Goal: Transaction & Acquisition: Download file/media

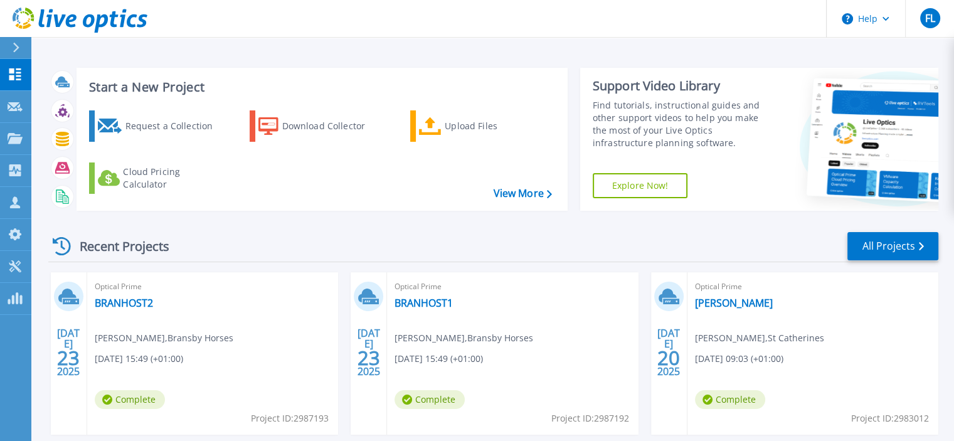
click at [19, 50] on icon at bounding box center [16, 48] width 7 height 10
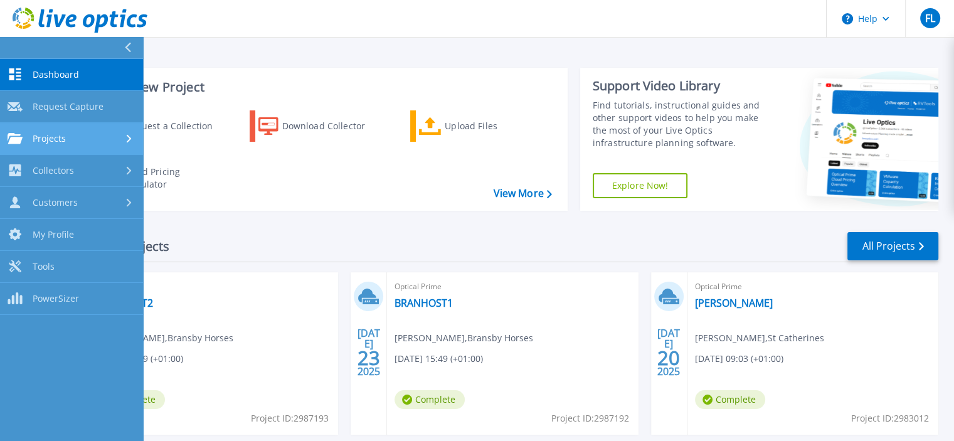
click at [79, 143] on div "Projects" at bounding box center [72, 138] width 128 height 11
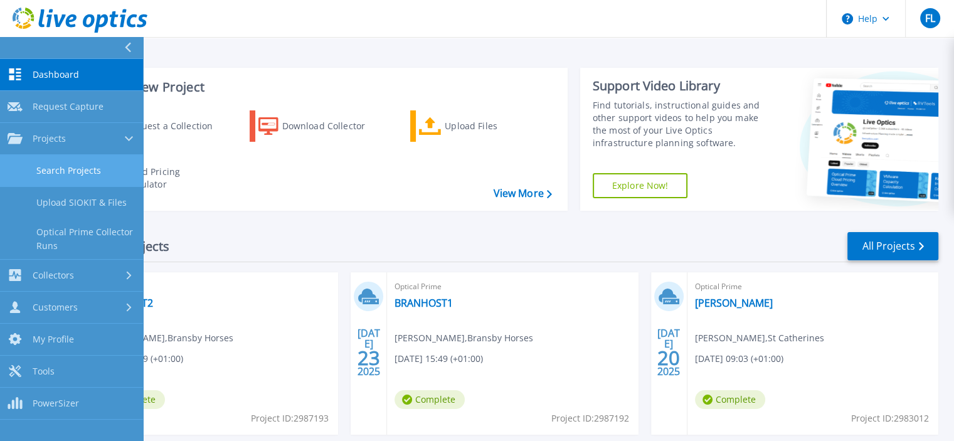
click at [78, 170] on link "Search Projects" at bounding box center [71, 171] width 143 height 32
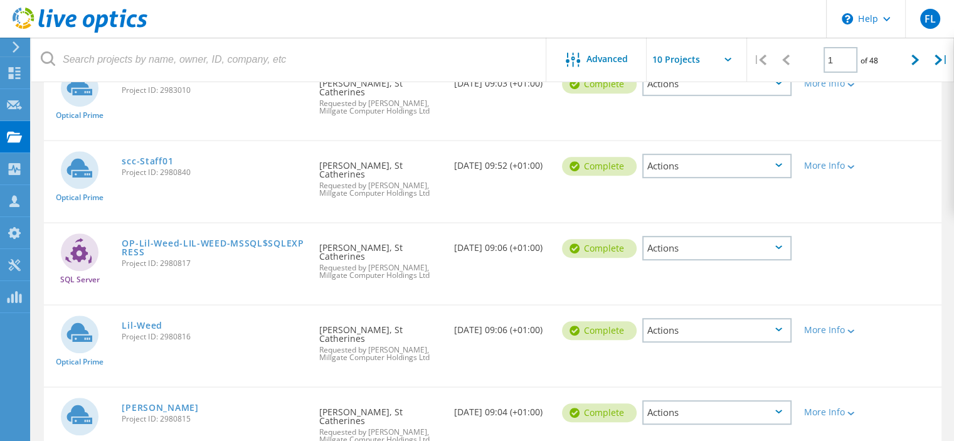
scroll to position [588, 0]
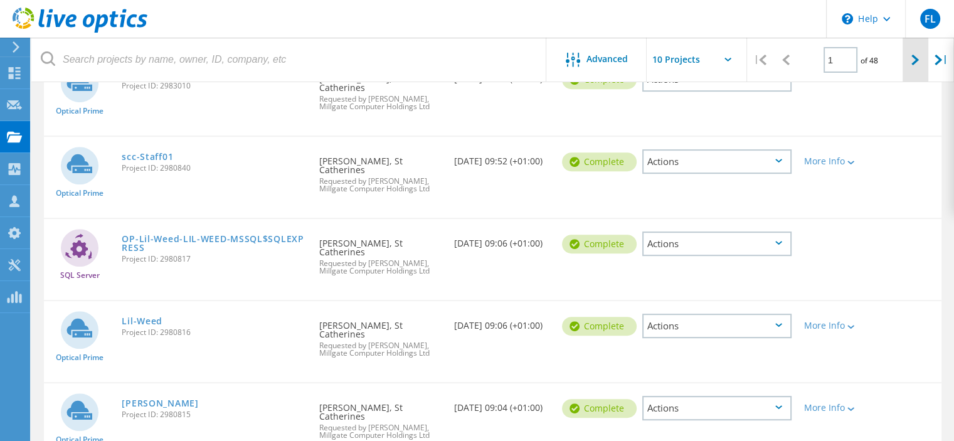
click at [913, 64] on icon at bounding box center [915, 60] width 8 height 11
type input "2"
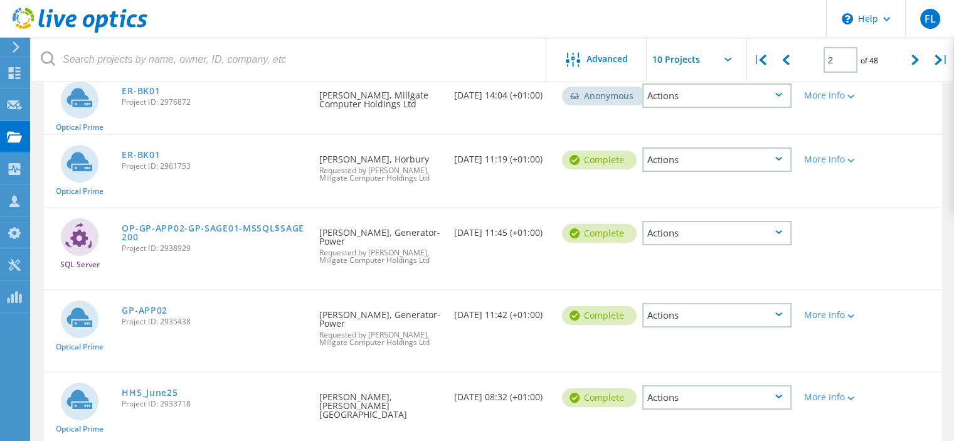
scroll to position [0, 0]
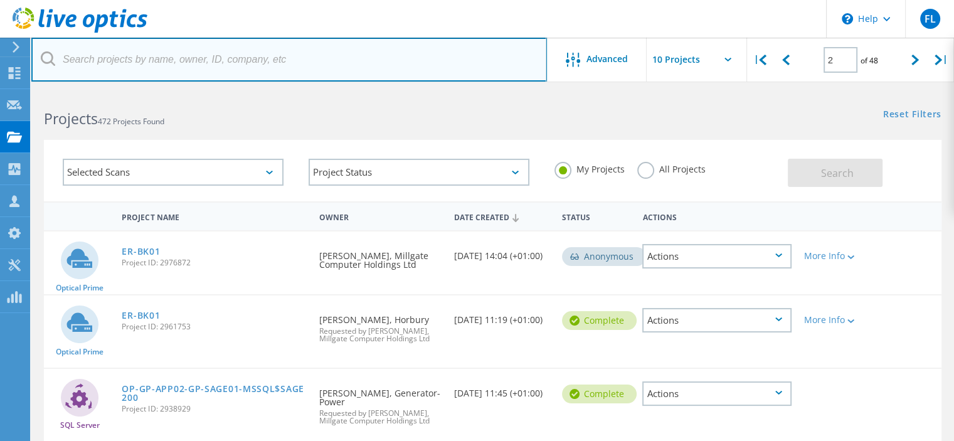
click at [105, 60] on input "text" at bounding box center [289, 60] width 516 height 44
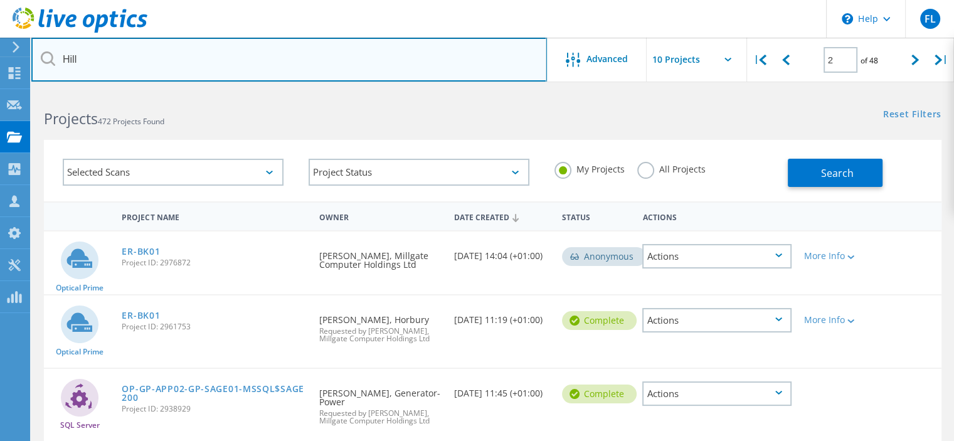
type input "Hill"
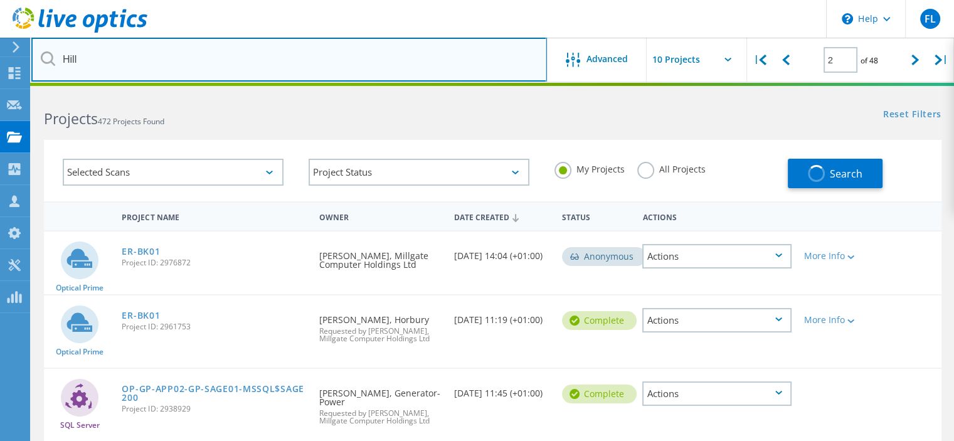
type input "1"
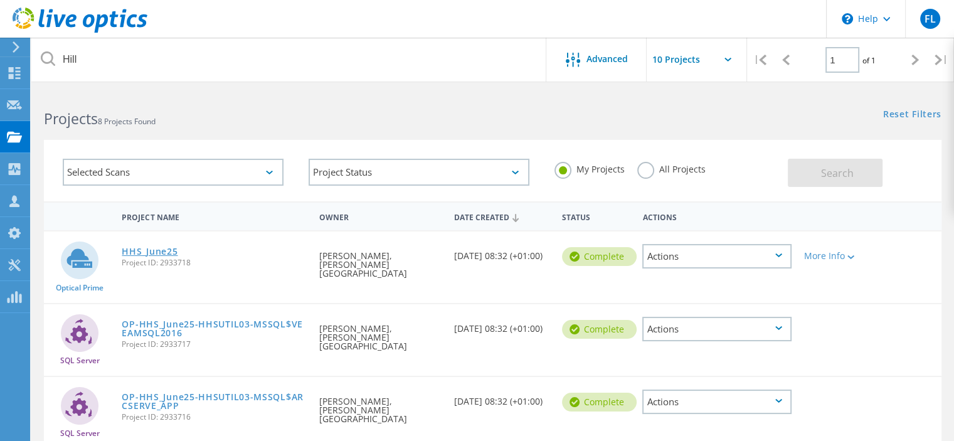
click at [161, 254] on link "HHS_June25" at bounding box center [150, 251] width 56 height 9
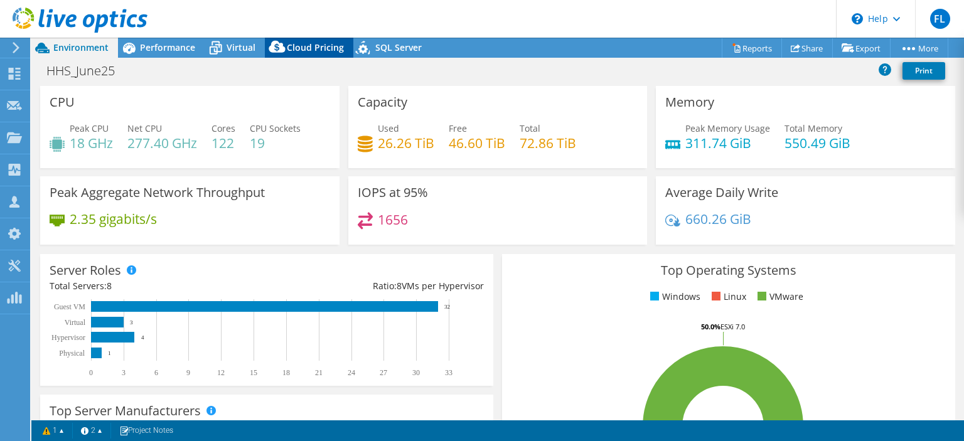
select select "EULondon"
select select "GBP"
click at [228, 46] on span "Virtual" at bounding box center [240, 47] width 29 height 12
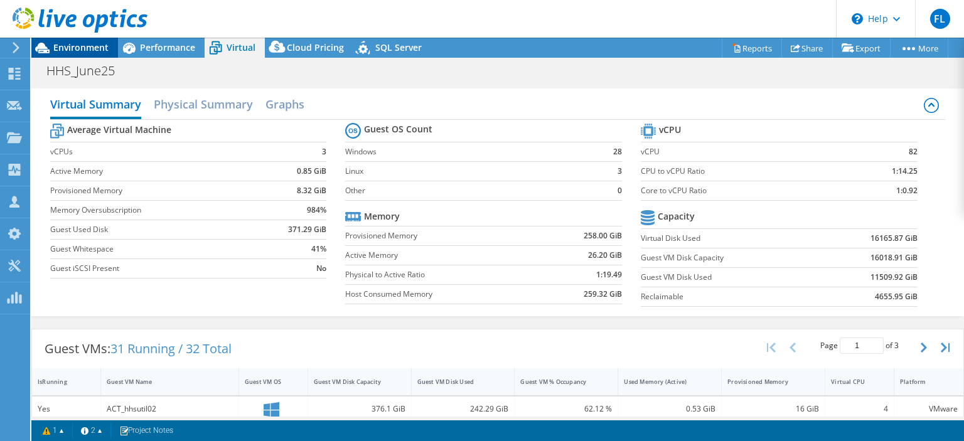
click at [87, 47] on span "Environment" at bounding box center [80, 47] width 55 height 12
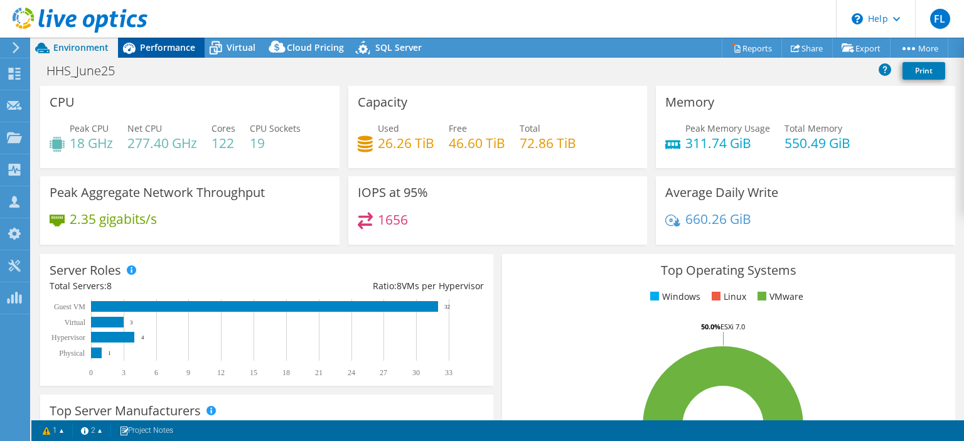
click at [141, 46] on span "Performance" at bounding box center [167, 47] width 55 height 12
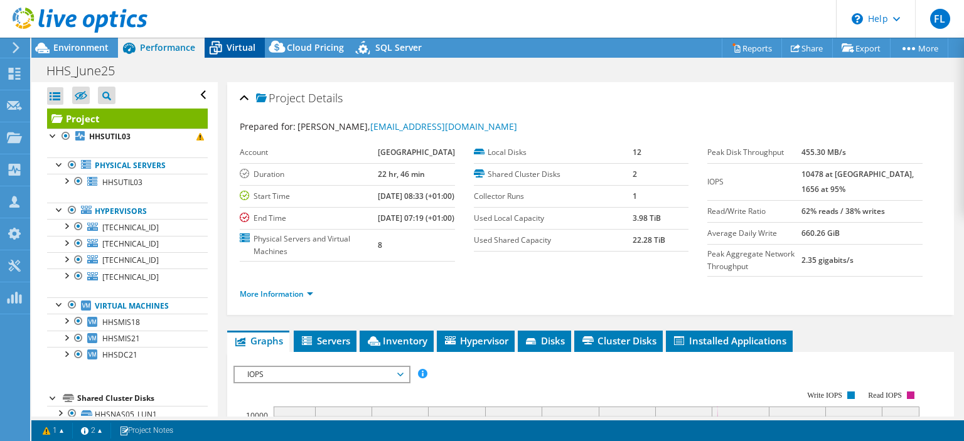
click at [230, 51] on span "Virtual" at bounding box center [240, 47] width 29 height 12
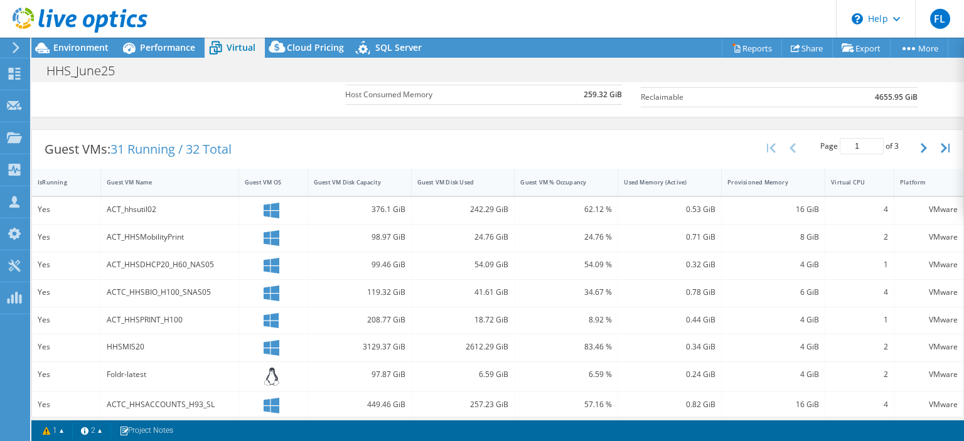
scroll to position [251, 0]
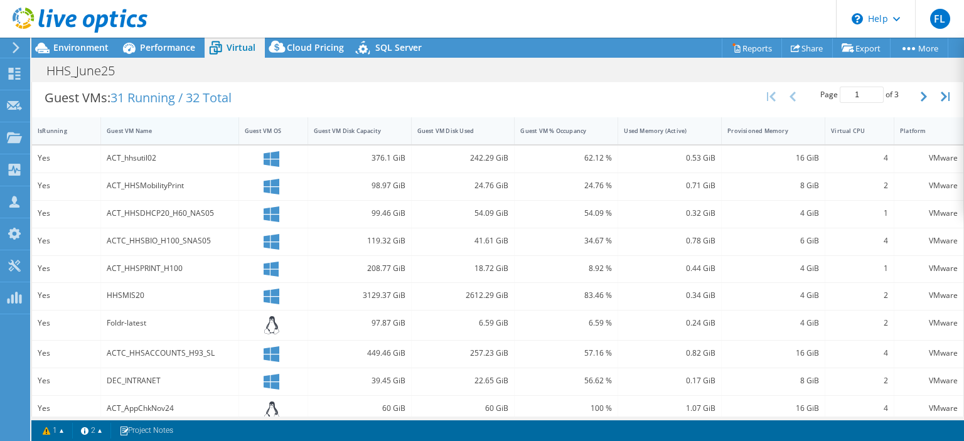
click at [163, 132] on div "Guest VM Name" at bounding box center [162, 131] width 111 height 8
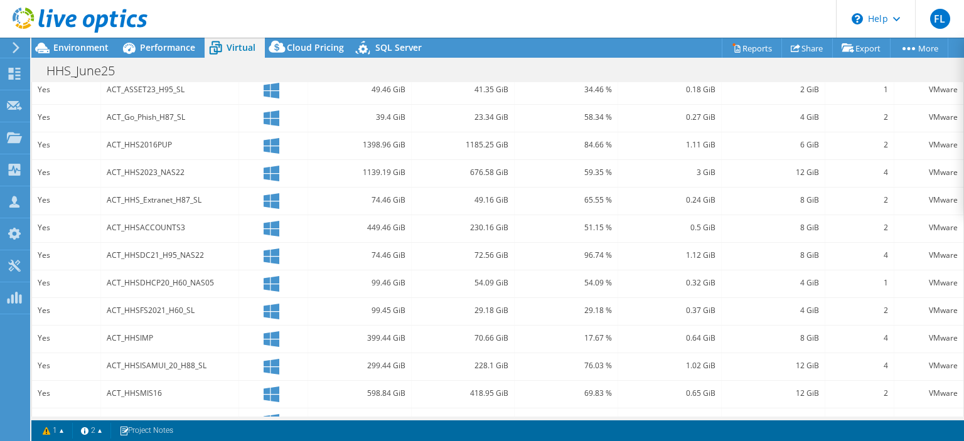
scroll to position [397, 0]
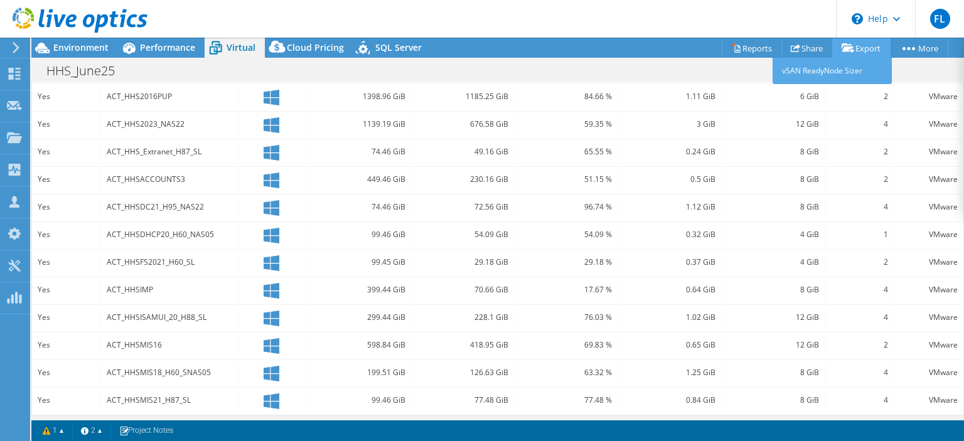
click at [861, 48] on link "Export" at bounding box center [861, 47] width 58 height 19
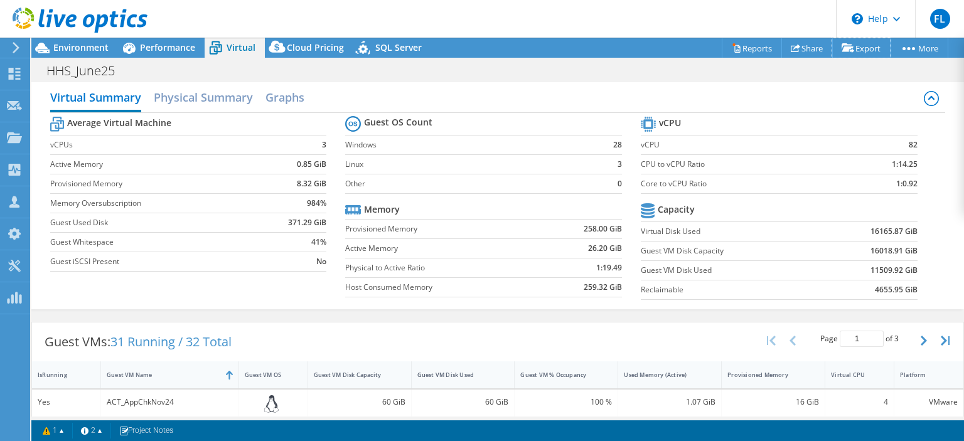
scroll to position [0, 0]
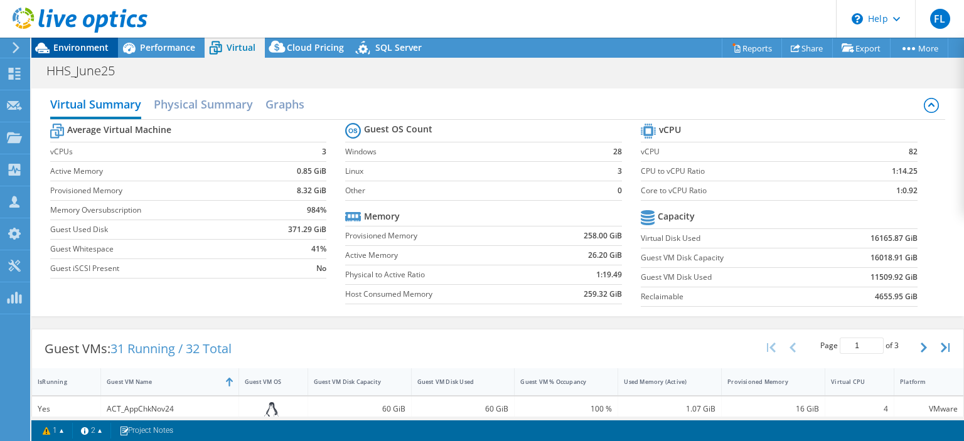
click at [60, 46] on span "Environment" at bounding box center [80, 47] width 55 height 12
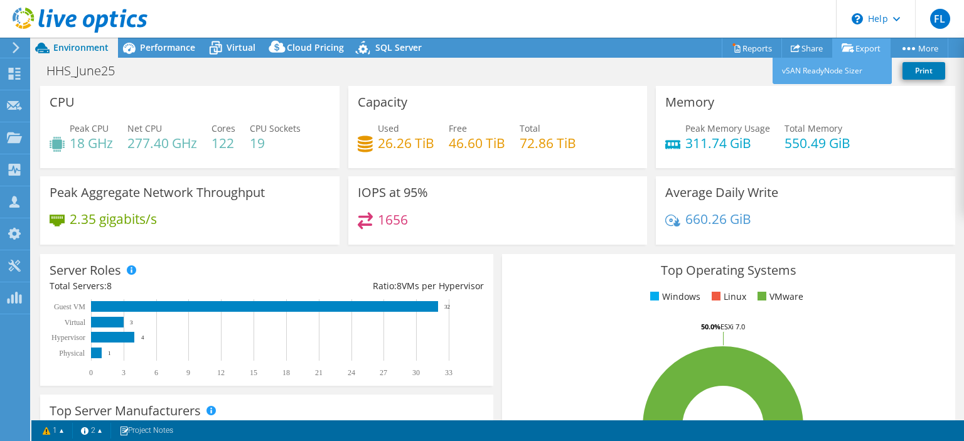
click at [858, 51] on link "Export" at bounding box center [861, 47] width 58 height 19
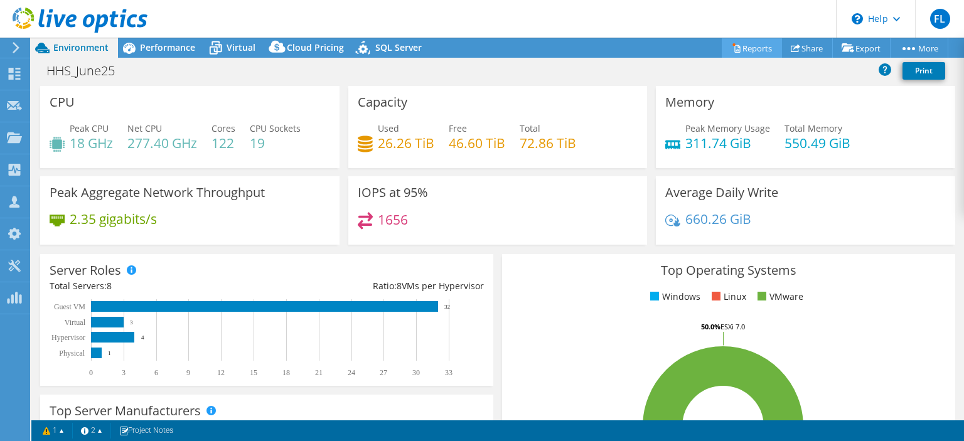
click at [747, 46] on link "Reports" at bounding box center [751, 47] width 60 height 19
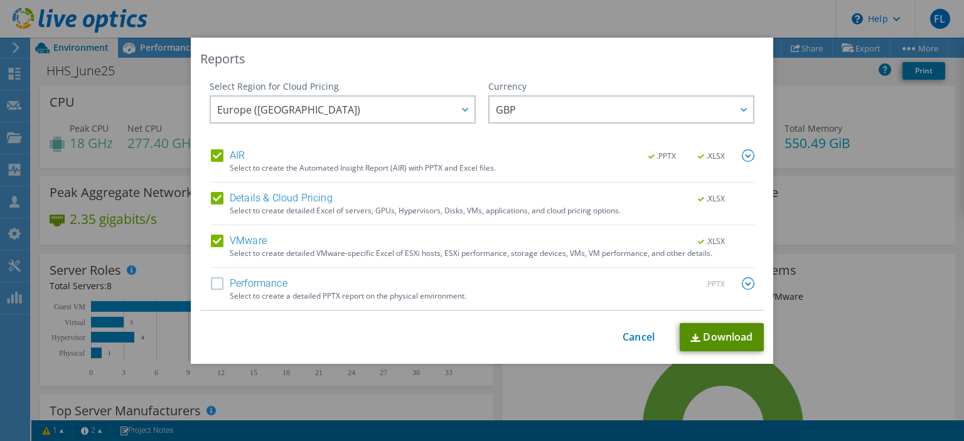
click at [725, 337] on link "Download" at bounding box center [721, 337] width 84 height 28
drag, startPoint x: 720, startPoint y: 336, endPoint x: 715, endPoint y: 329, distance: 8.5
click at [720, 336] on link "Download" at bounding box center [721, 337] width 84 height 28
click at [637, 336] on link "Cancel" at bounding box center [638, 337] width 32 height 12
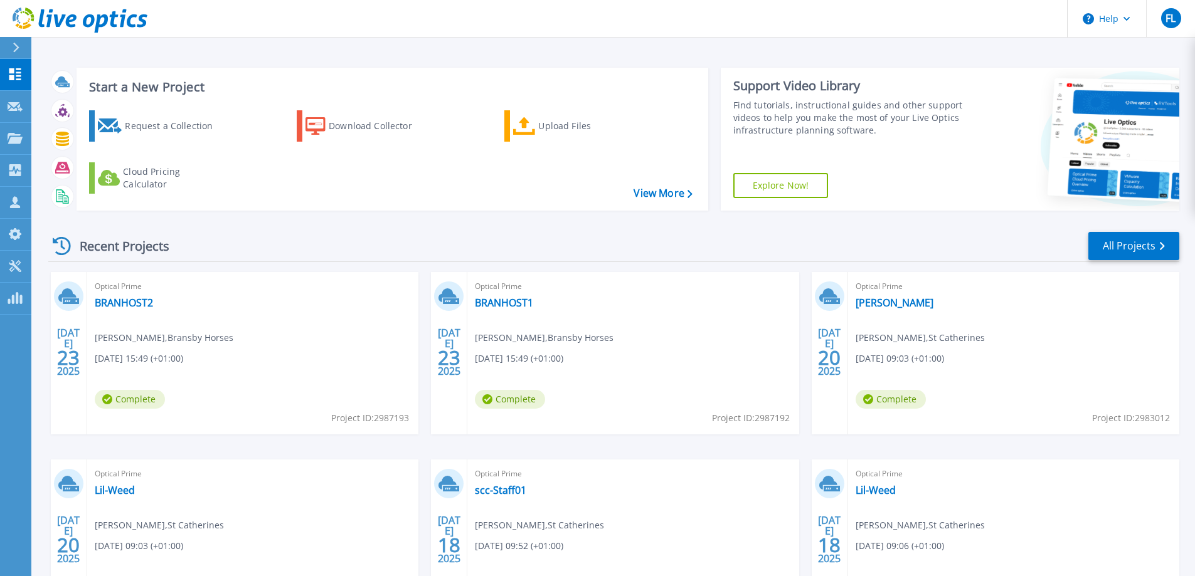
click at [300, 344] on div "Optical Prime BRANHOST2 andrew gillard-pye , Bransby Horses 07/23/2025, 15:49 (…" at bounding box center [252, 353] width 331 height 162
click at [354, 237] on div "Recent Projects All Projects" at bounding box center [613, 246] width 1131 height 31
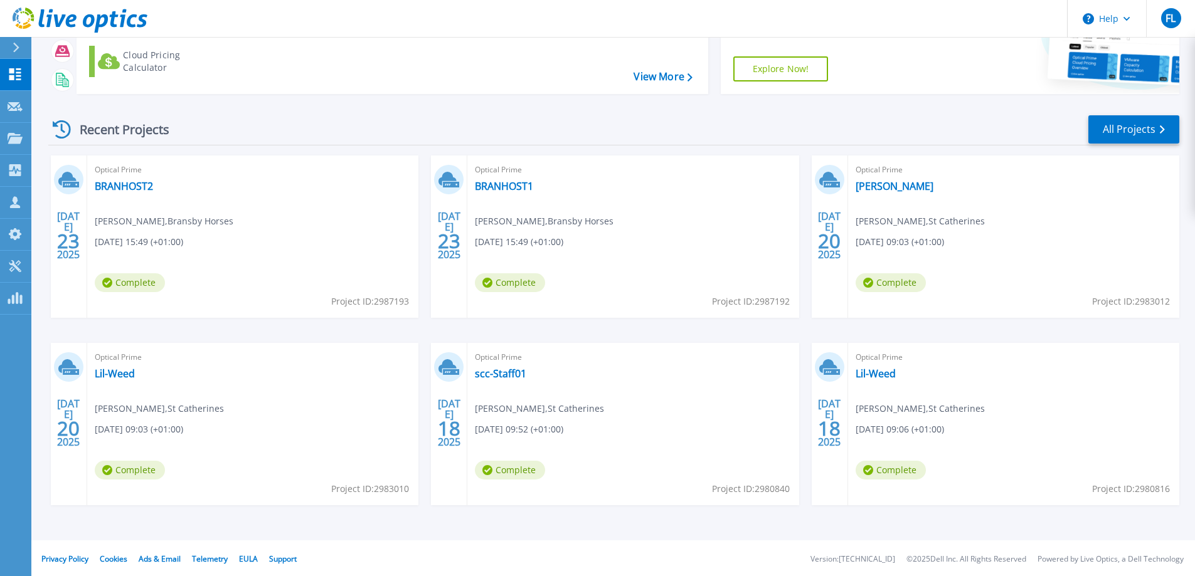
scroll to position [119, 0]
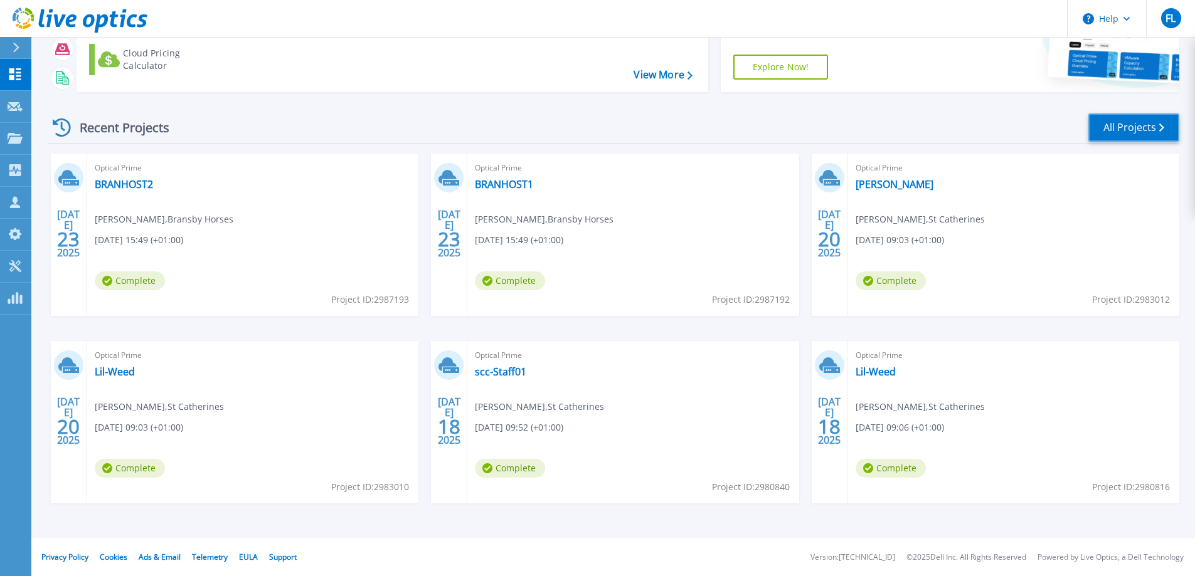
click at [1132, 126] on link "All Projects" at bounding box center [1133, 128] width 91 height 28
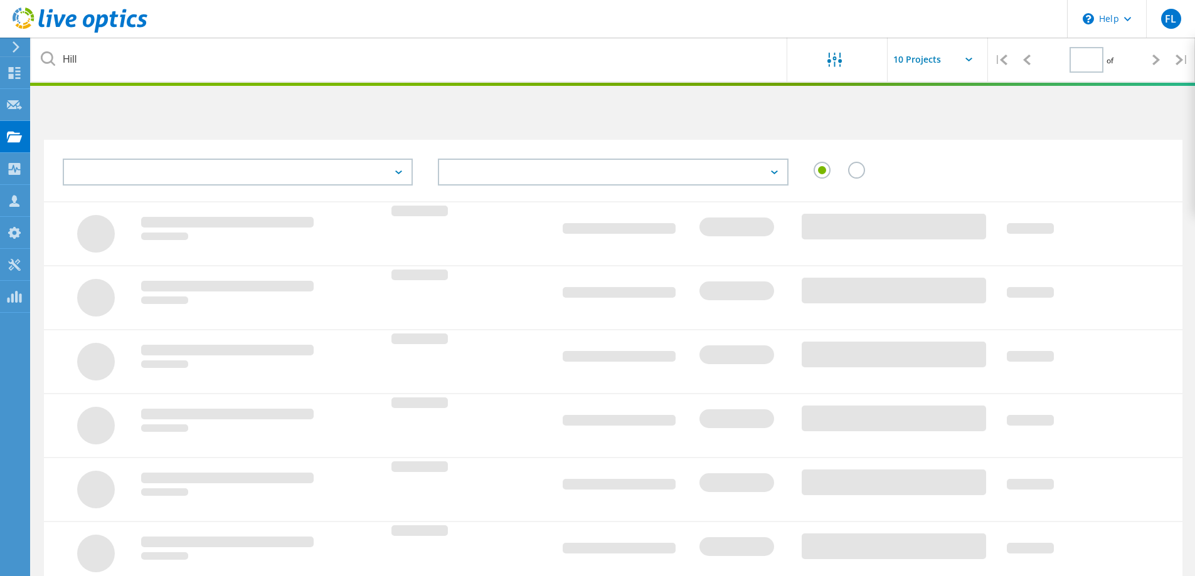
type input "1"
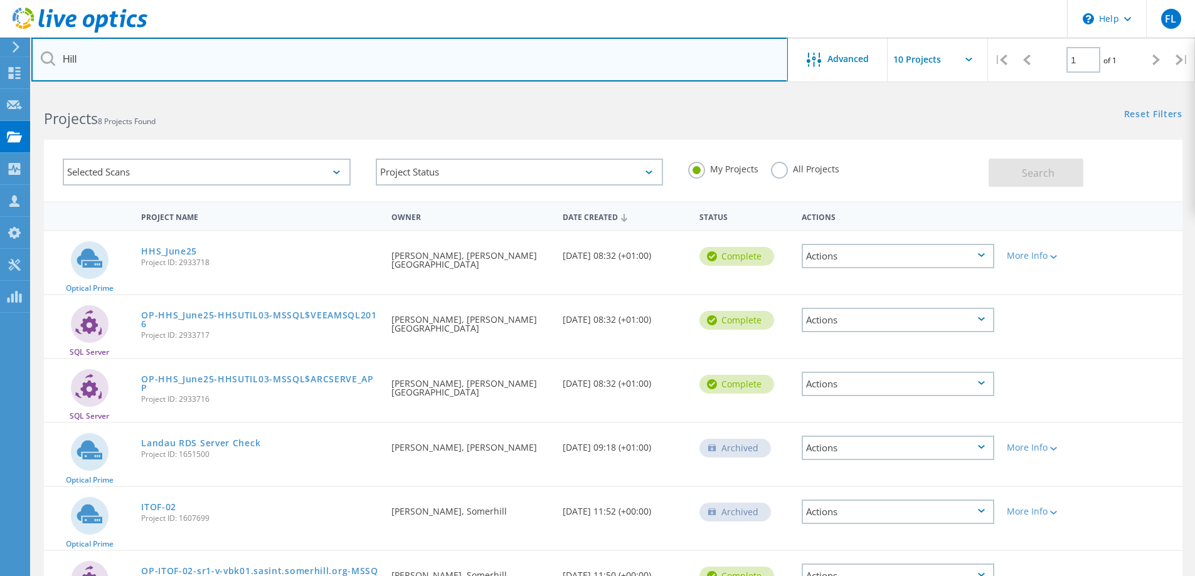
click at [80, 60] on input "Hill" at bounding box center [409, 60] width 757 height 44
type input "H"
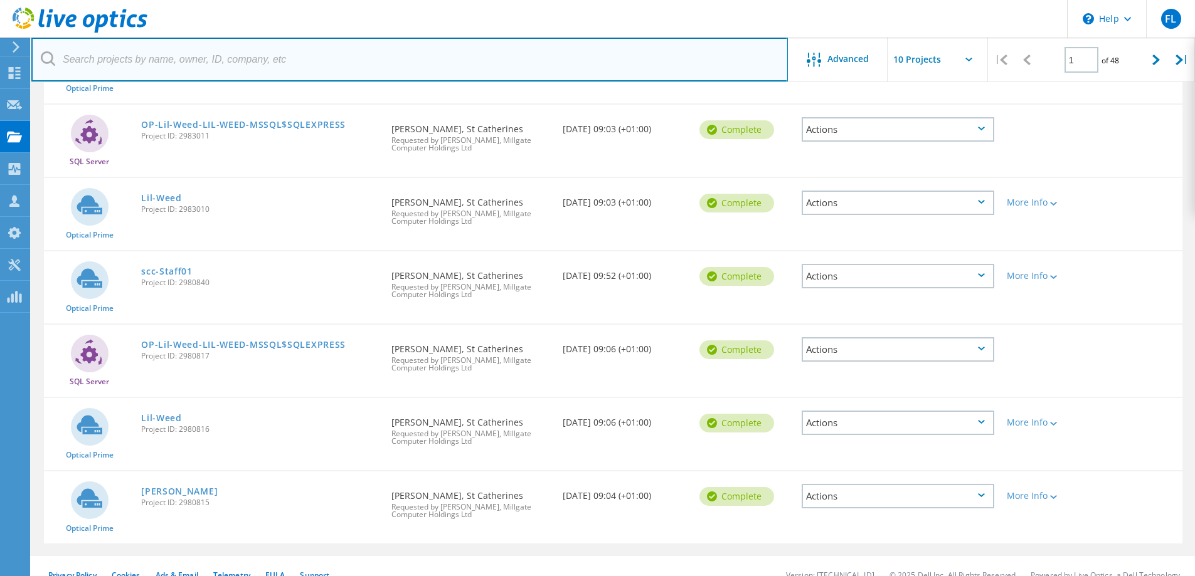
scroll to position [375, 0]
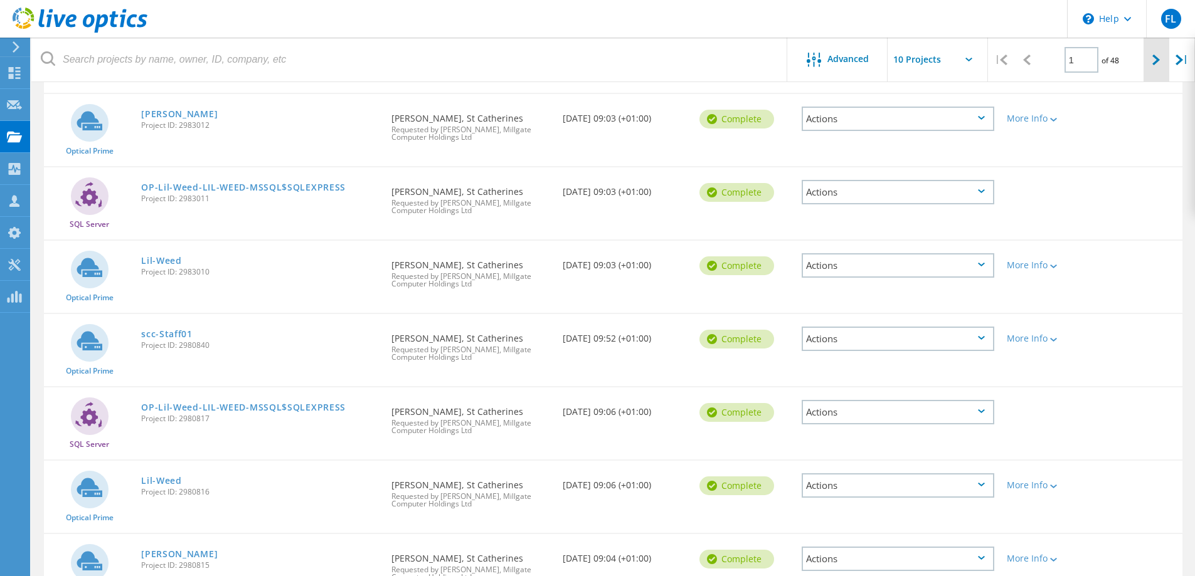
click at [1157, 57] on icon at bounding box center [1156, 60] width 8 height 11
type input "2"
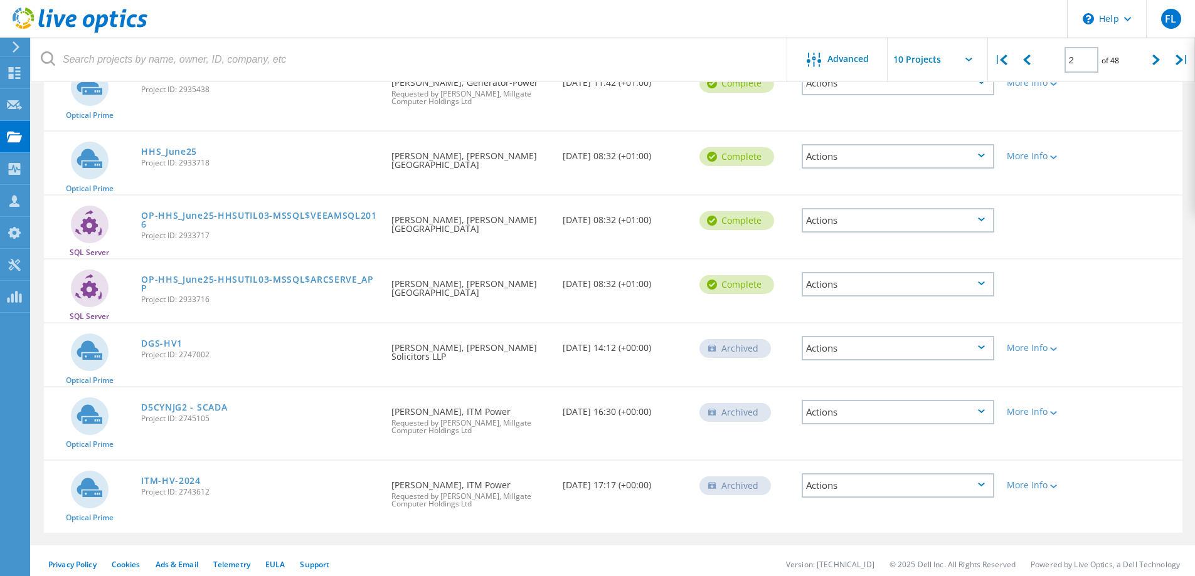
scroll to position [391, 0]
